Goal: Communication & Community: Answer question/provide support

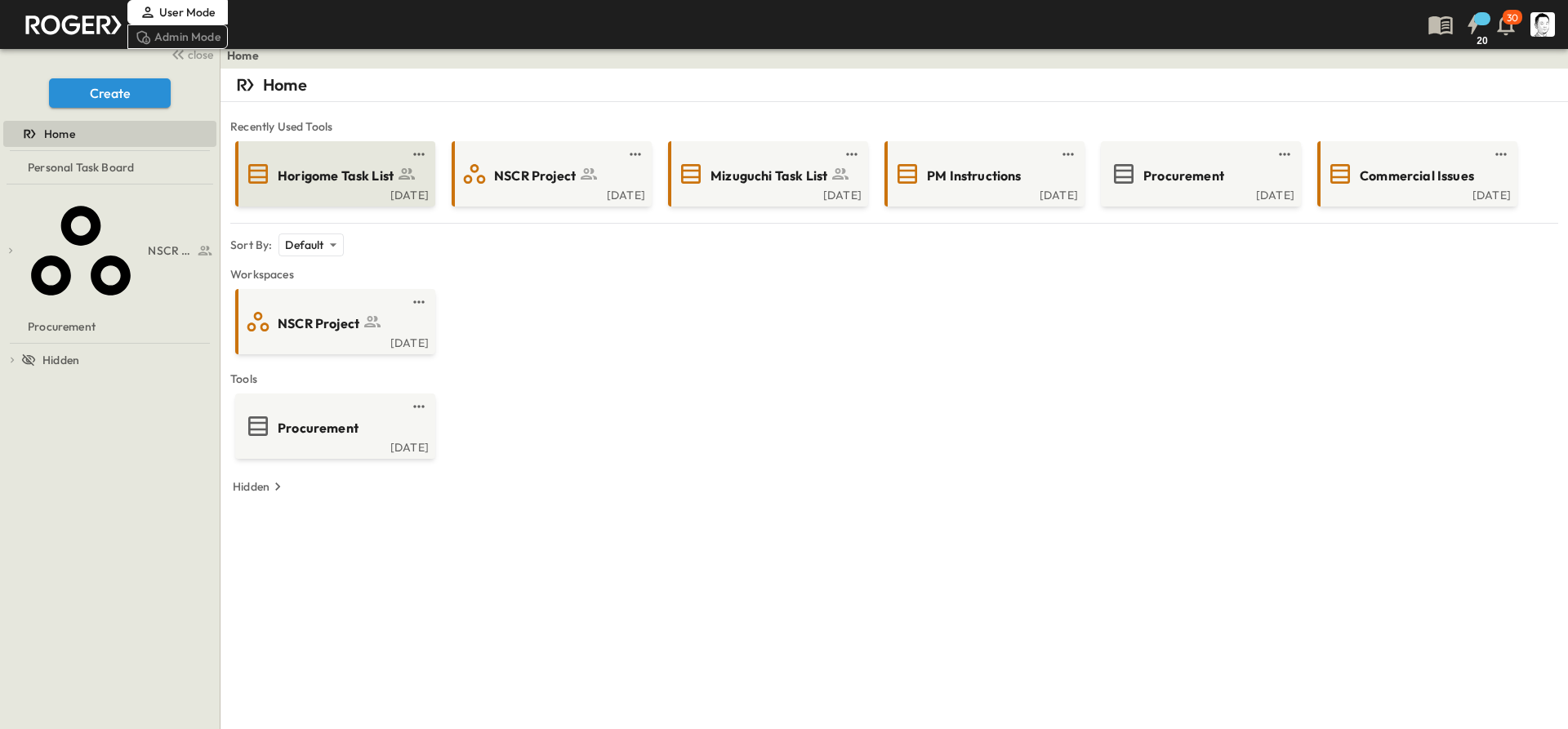
click at [326, 185] on span "Horigome Task List" at bounding box center [335, 176] width 116 height 19
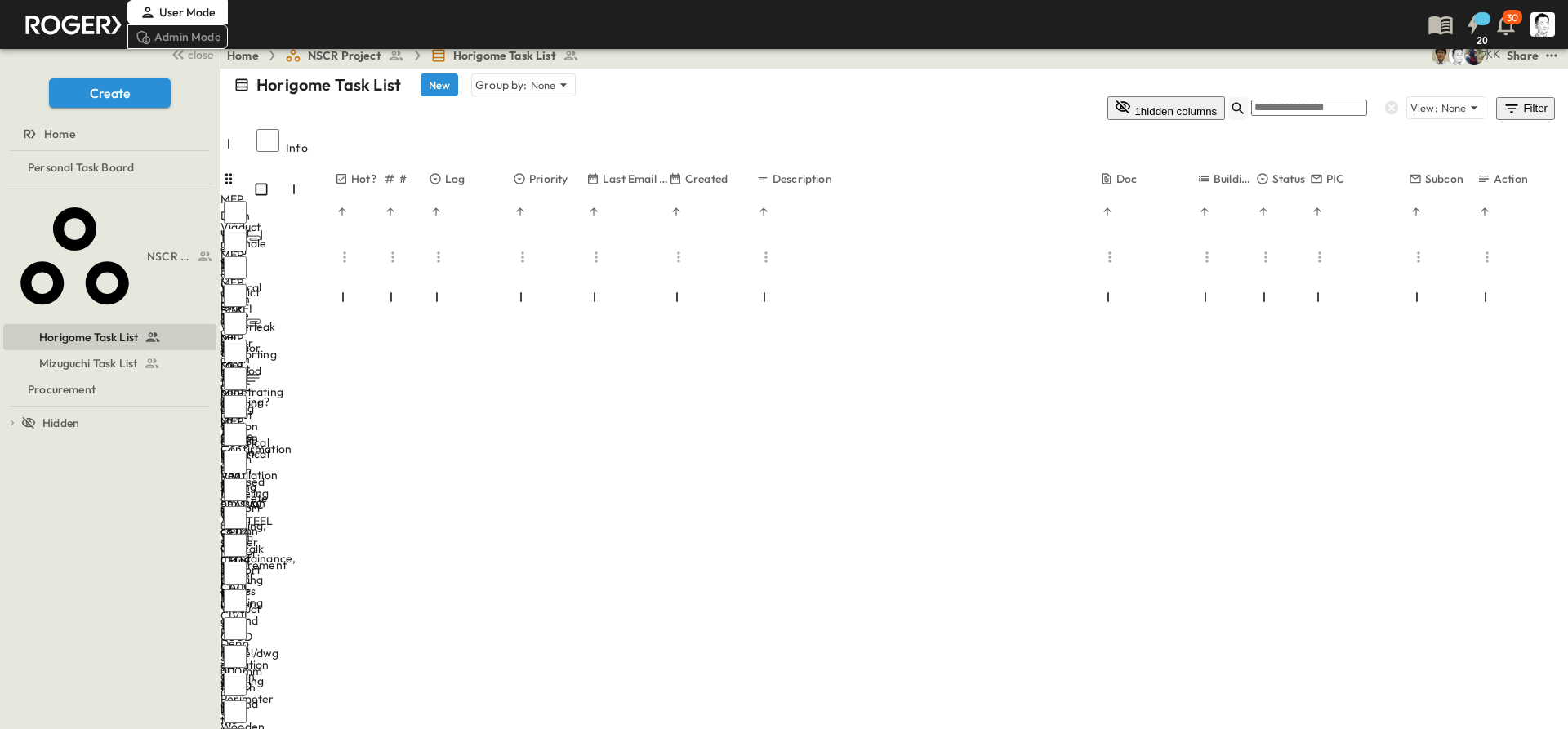
click at [1246, 100] on icon "button" at bounding box center [1238, 109] width 17 height 17
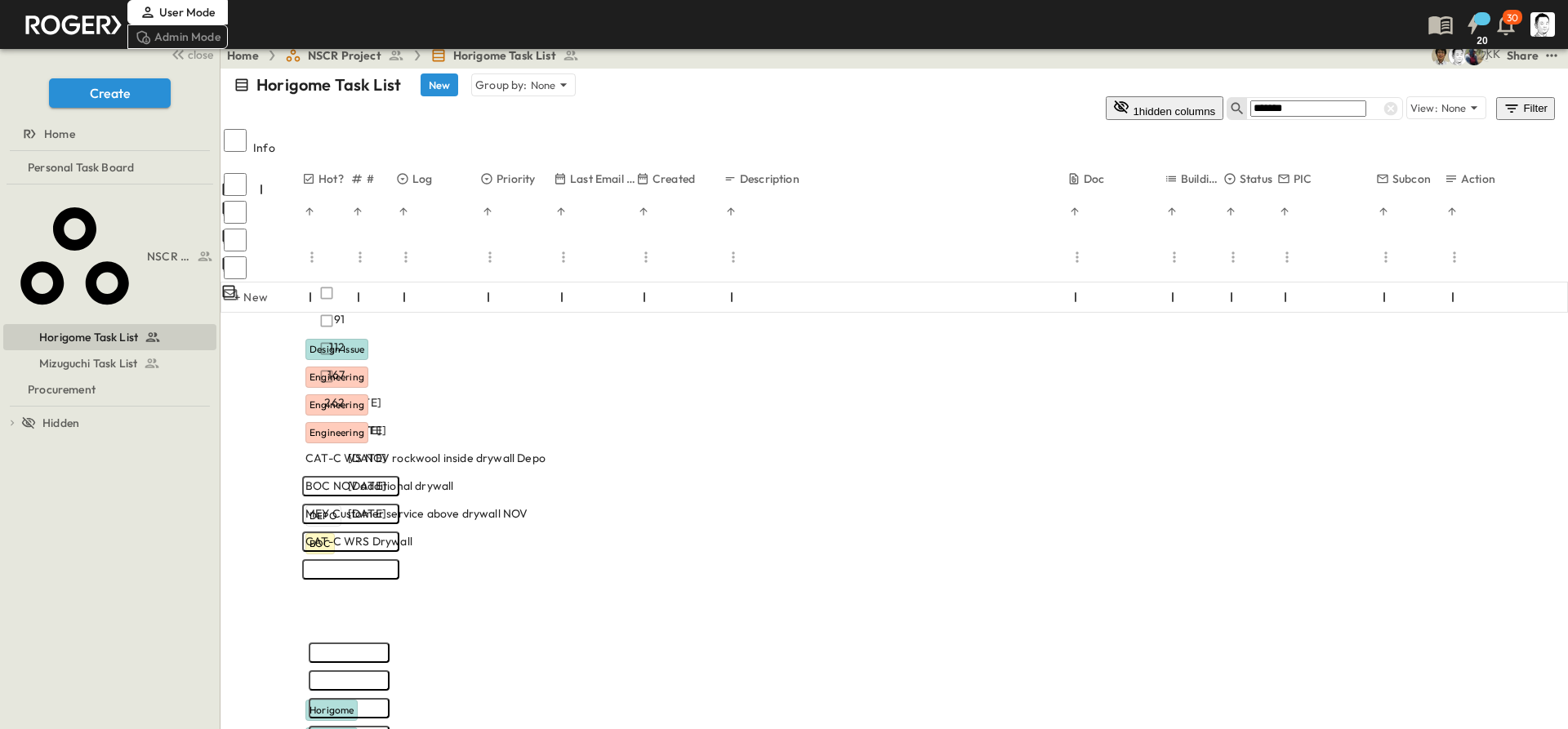
type input "*******"
click at [642, 480] on p "OPEN" at bounding box center [628, 487] width 28 height 13
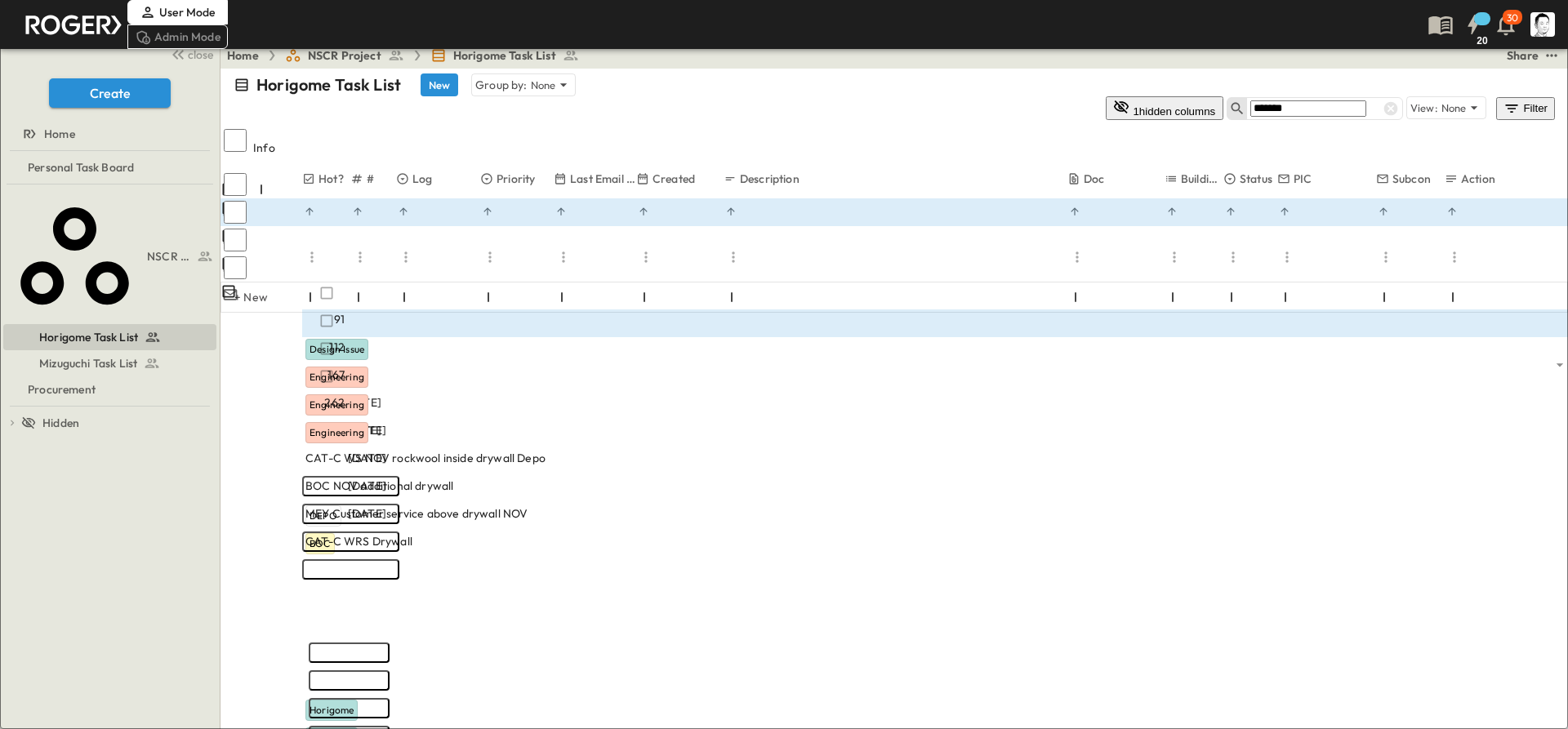
scroll to position [66, 0]
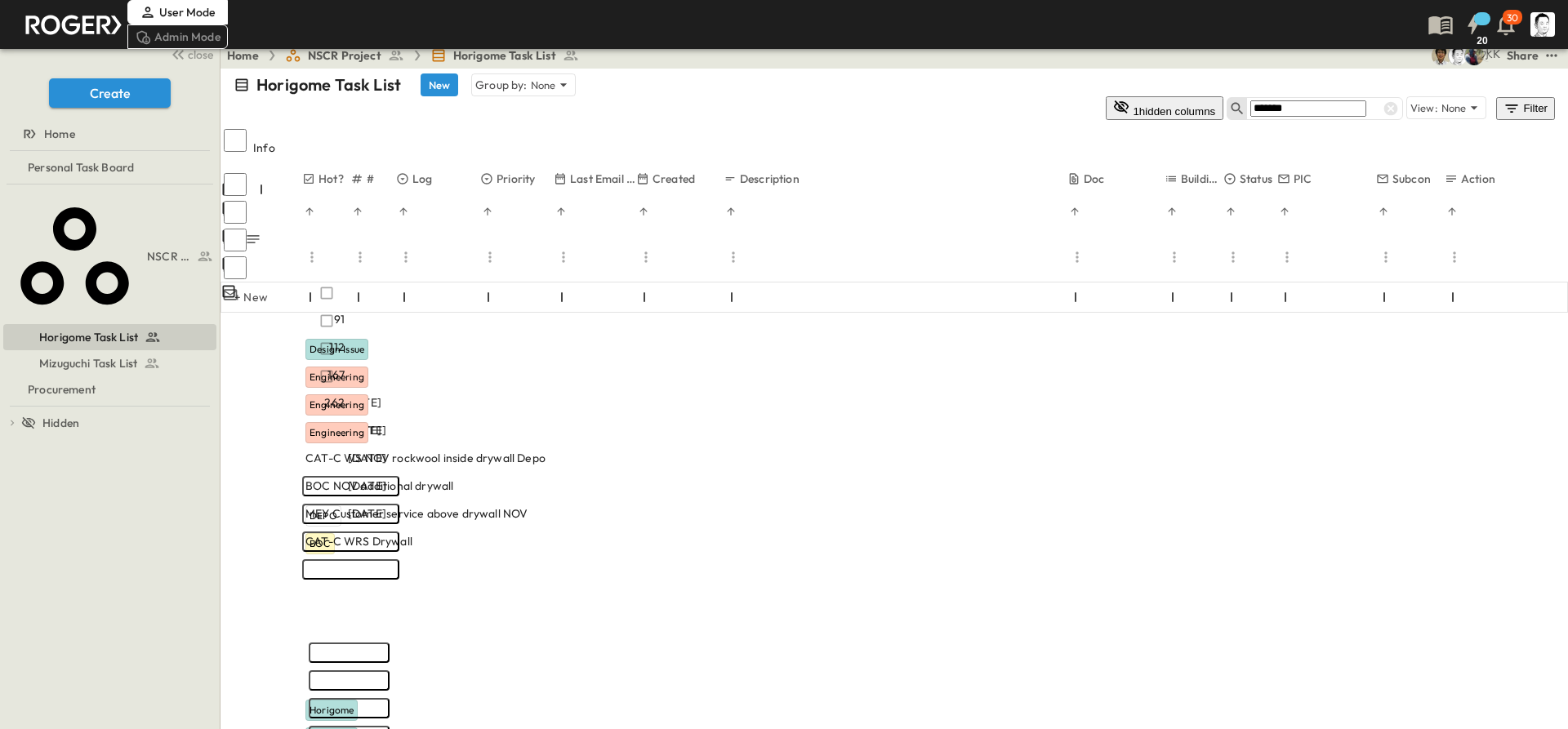
click at [527, 505] on span "MEY Customer service above drywall NOV" at bounding box center [416, 514] width 222 height 17
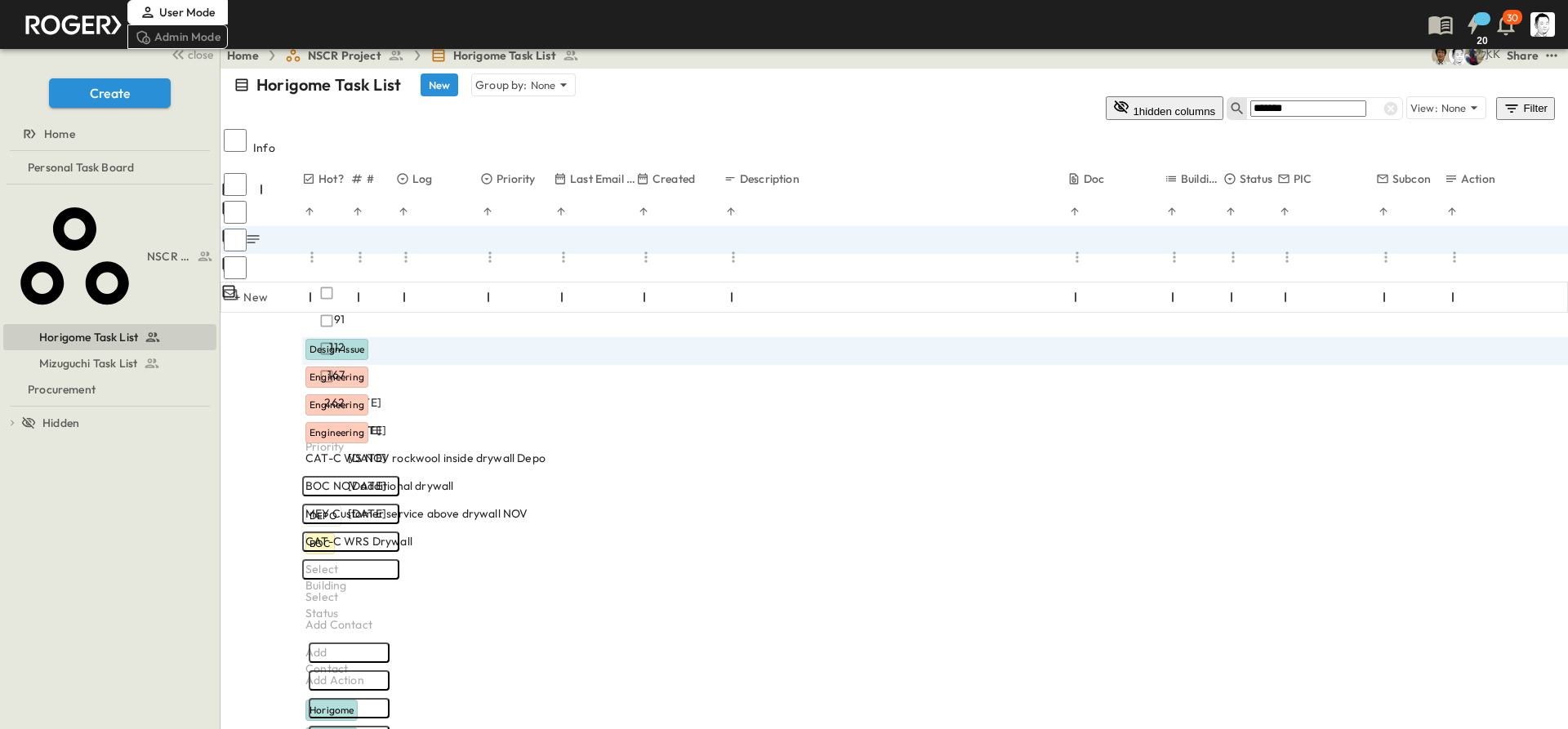
click at [642, 477] on div "BOC NOV additional drywall" at bounding box center [473, 486] width 337 height 17
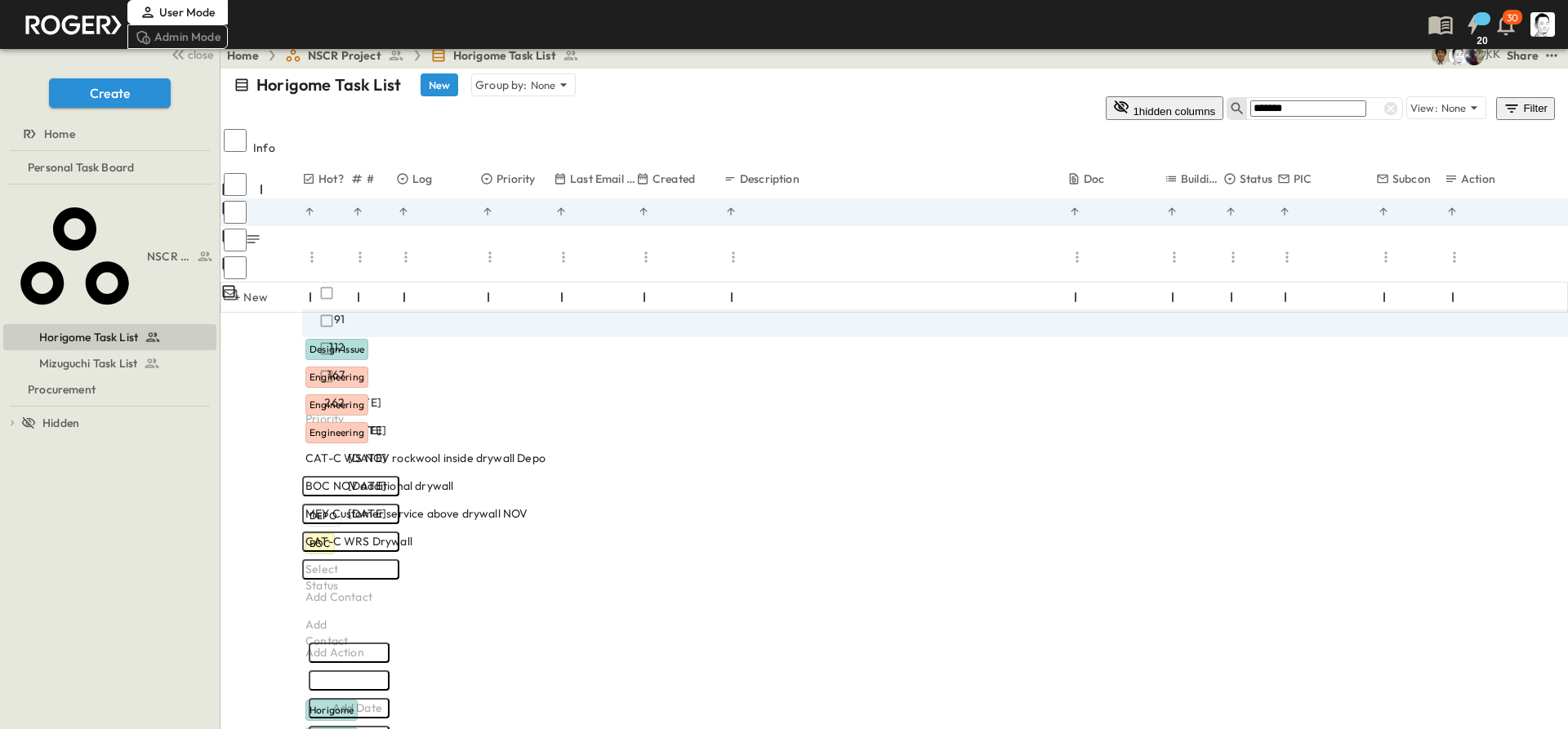
click at [642, 505] on div "MEY Customer service above drywall NOV" at bounding box center [473, 514] width 337 height 17
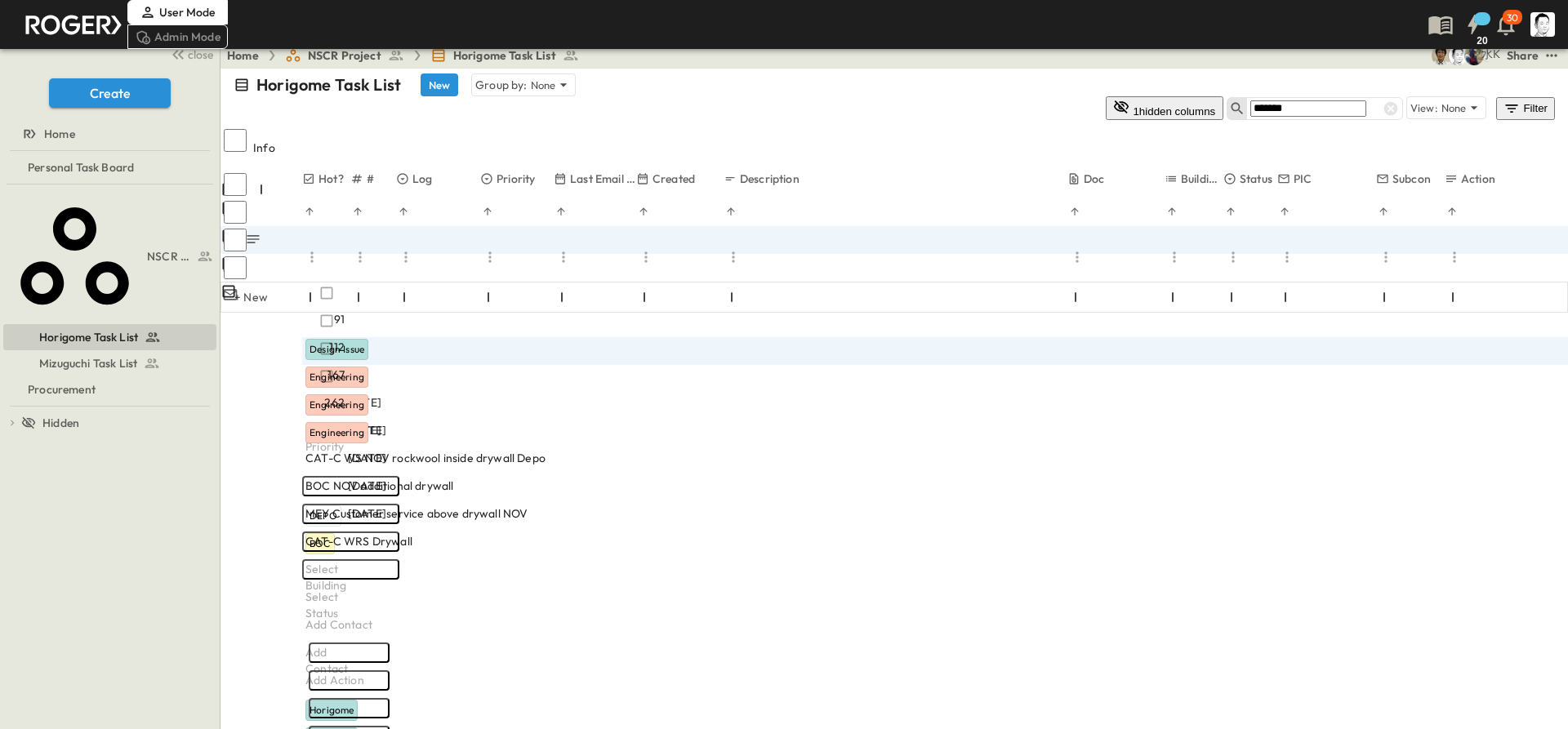
click at [642, 508] on p "OPEN" at bounding box center [628, 514] width 28 height 13
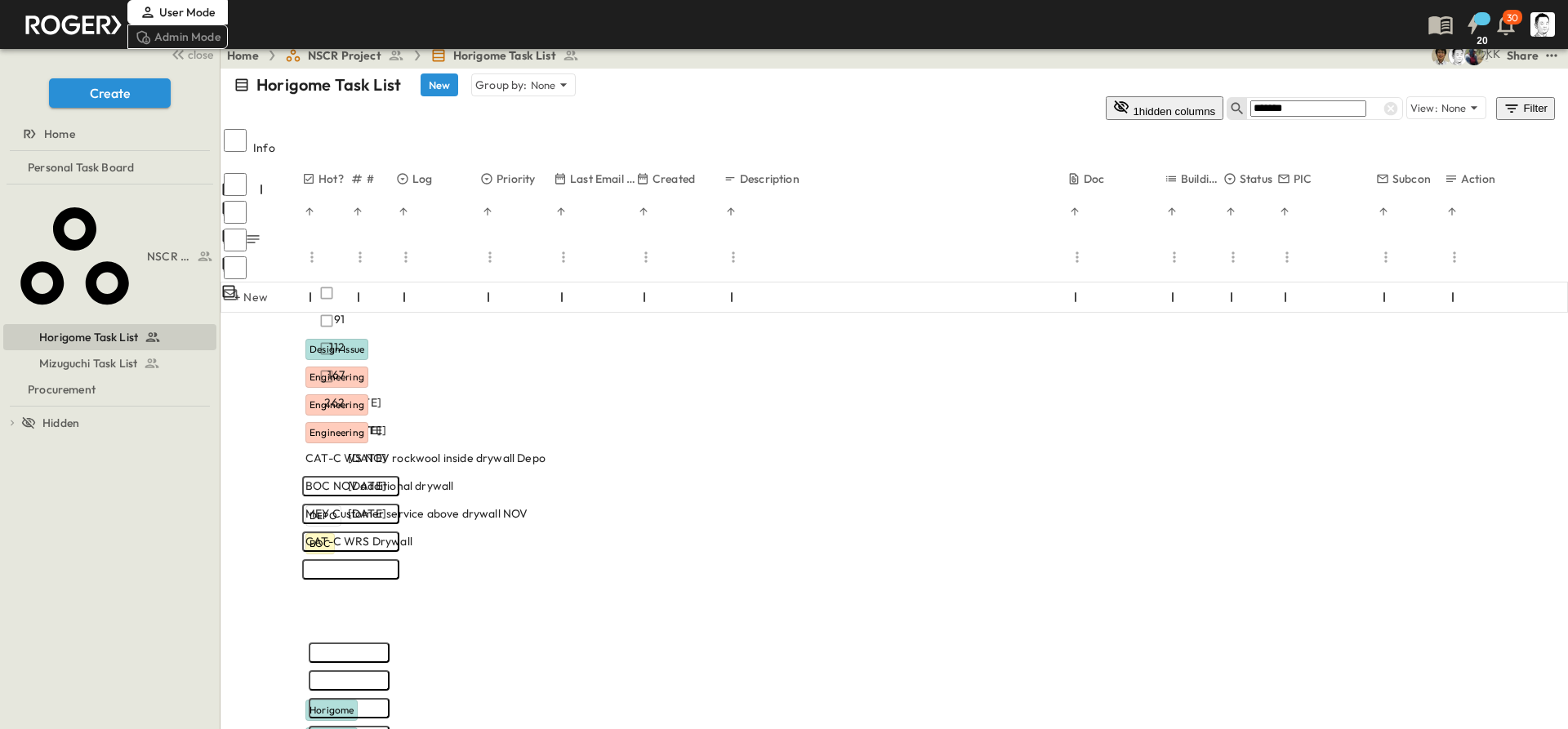
click at [642, 477] on div "BOC NOV additional drywall" at bounding box center [473, 486] width 337 height 17
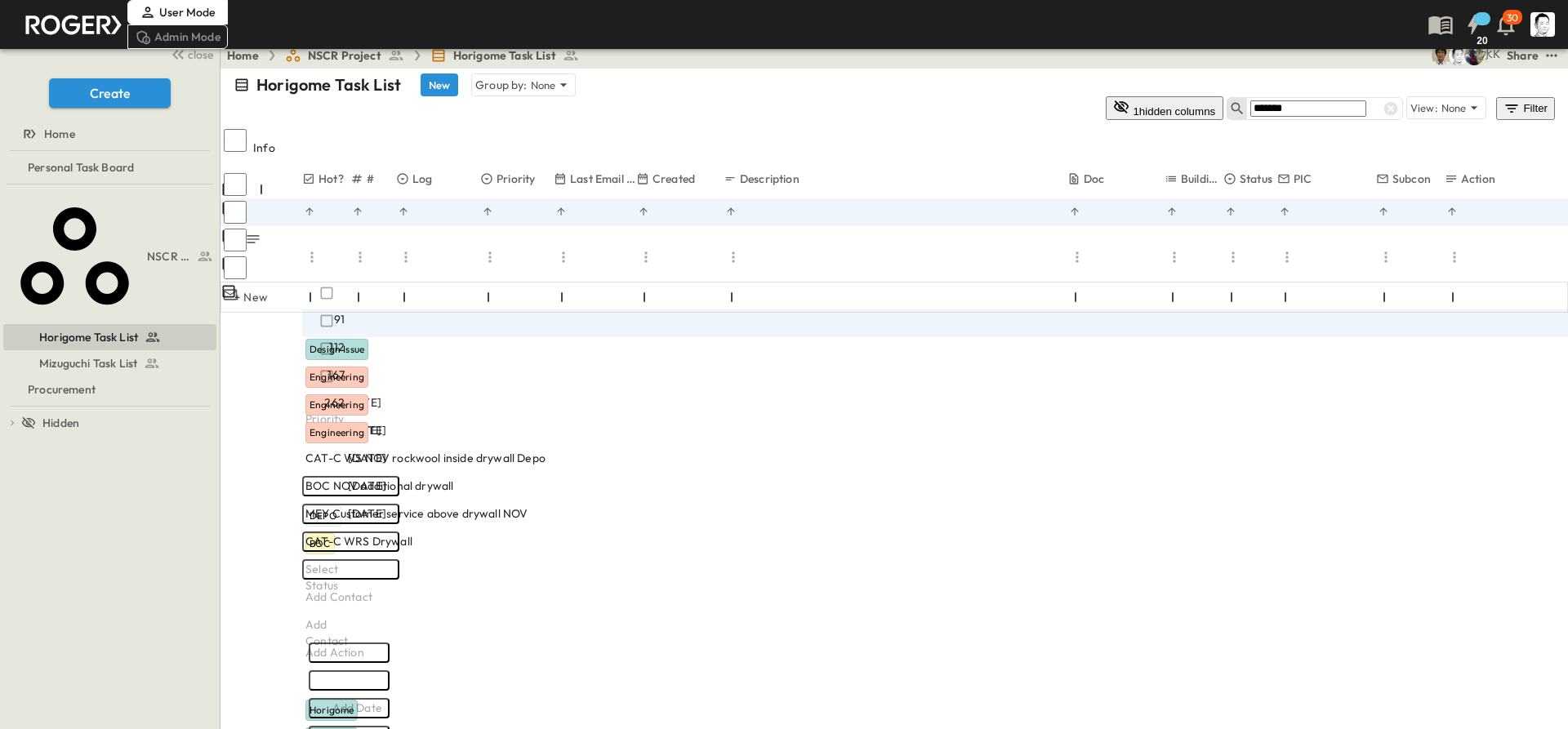
click at [527, 505] on span "MEY Customer service above drywall NOV" at bounding box center [416, 514] width 222 height 17
